Goal: Task Accomplishment & Management: Manage account settings

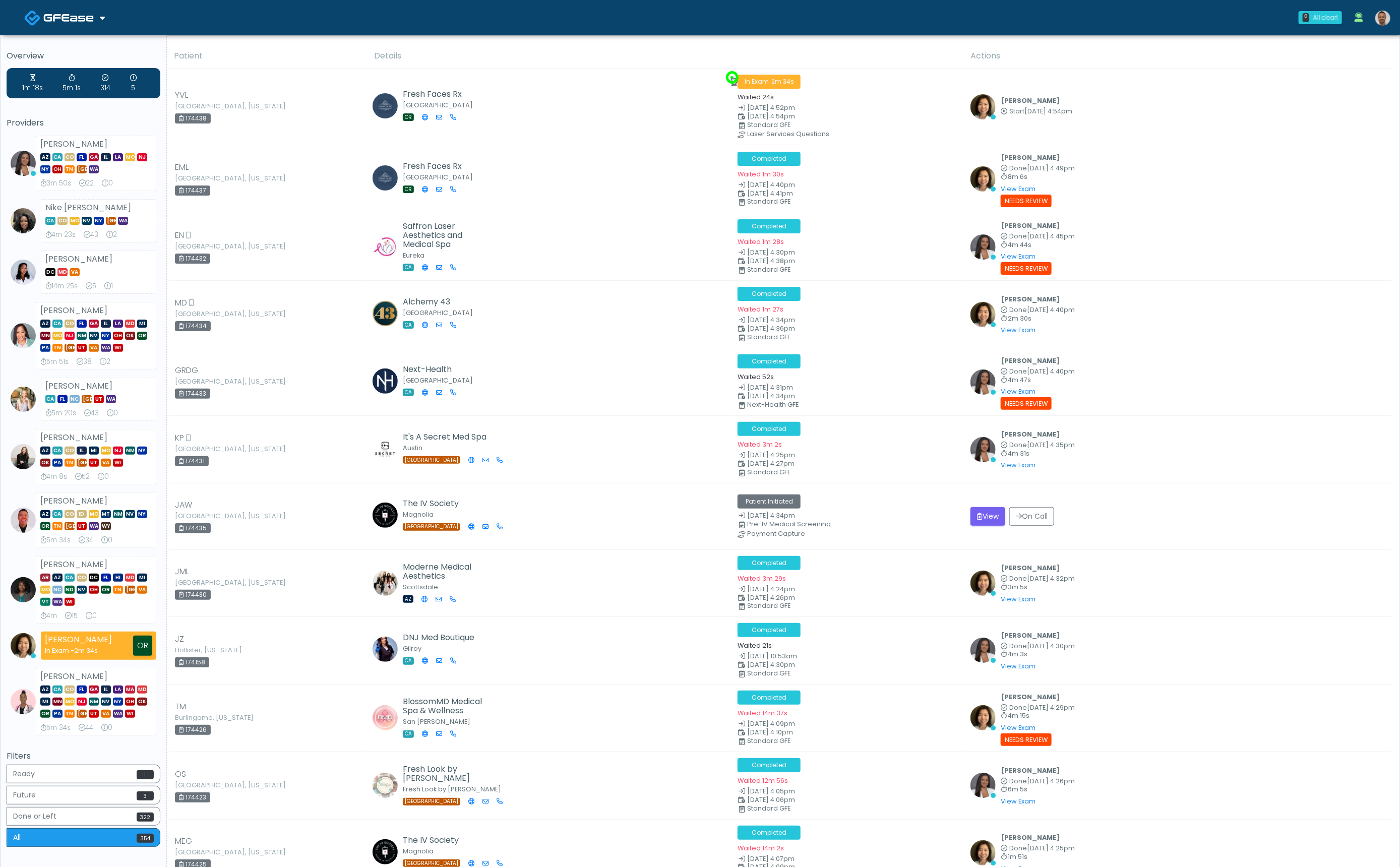
click at [1384, 19] on img at bounding box center [1383, 18] width 15 height 15
click at [1304, 358] on link "Logout" at bounding box center [1328, 365] width 136 height 21
